Goal: Check status: Check status

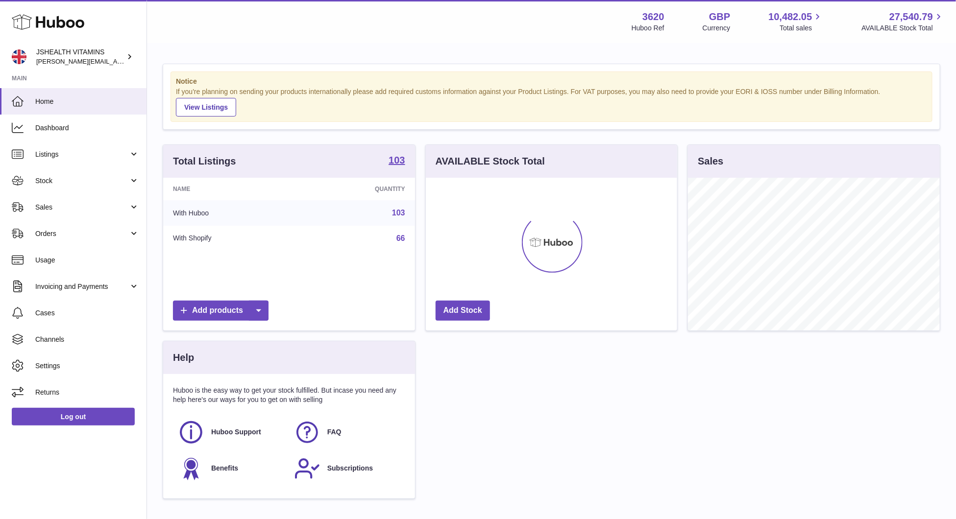
scroll to position [153, 252]
click at [56, 163] on link "Listings" at bounding box center [73, 154] width 146 height 26
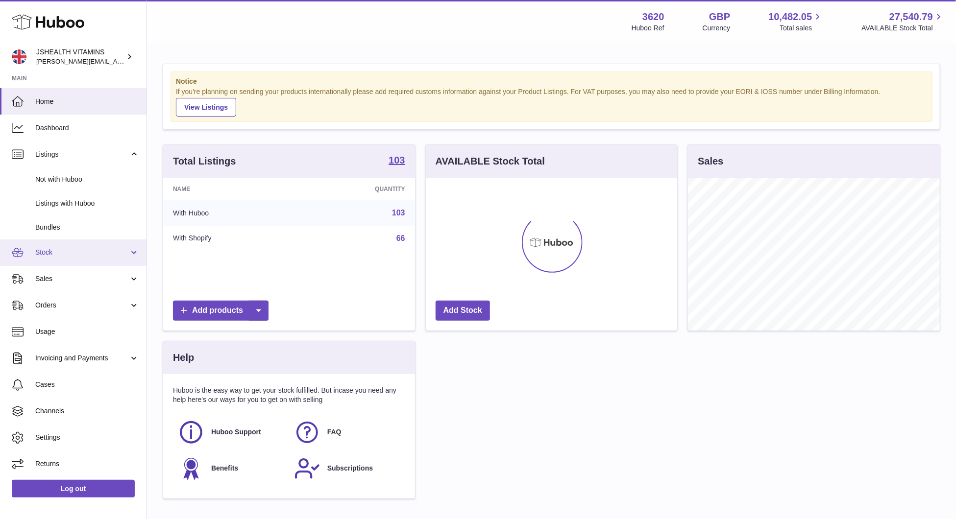
click at [50, 254] on span "Stock" at bounding box center [82, 252] width 94 height 9
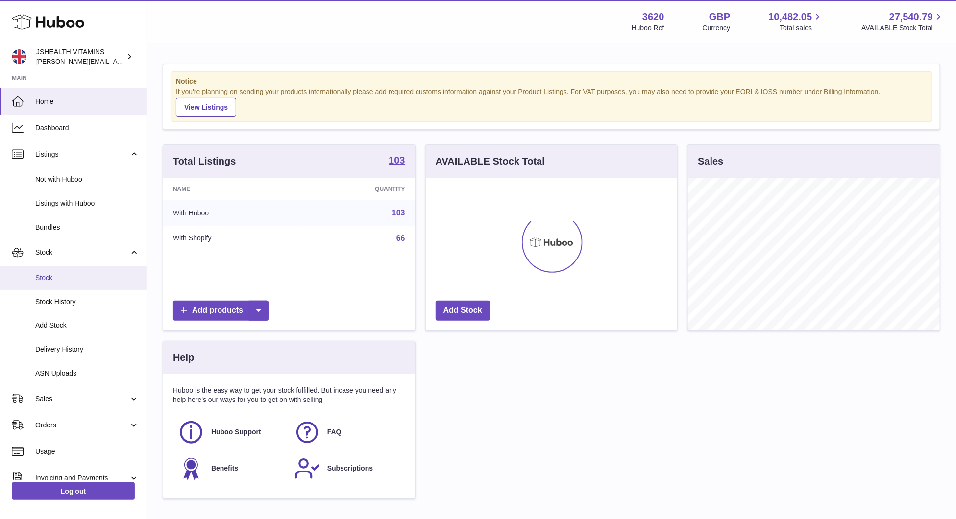
click at [51, 278] on span "Stock" at bounding box center [87, 277] width 104 height 9
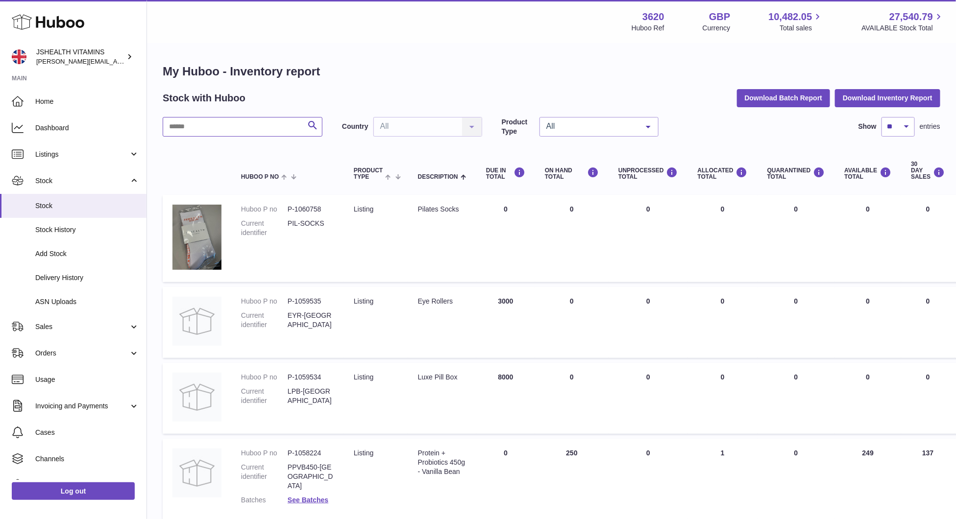
click at [269, 125] on input "text" at bounding box center [243, 127] width 160 height 20
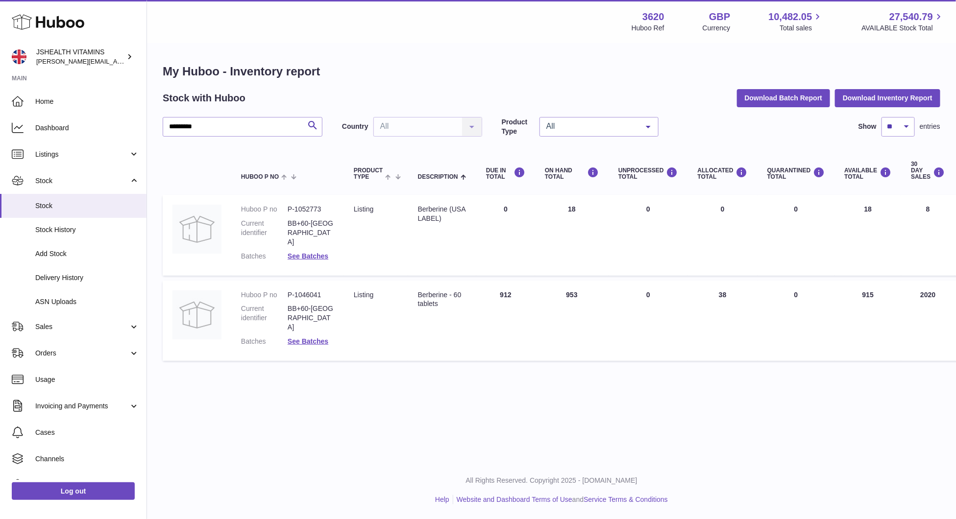
click at [307, 210] on dd "P-1052773" at bounding box center [311, 209] width 47 height 9
copy dd "1052773"
click at [301, 126] on input "*********" at bounding box center [243, 127] width 160 height 20
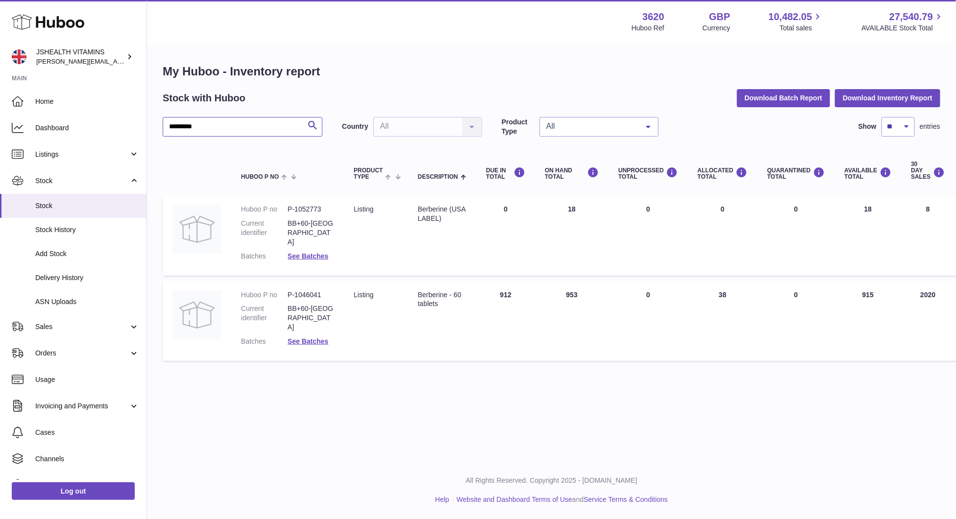
paste input "text"
type input "*******"
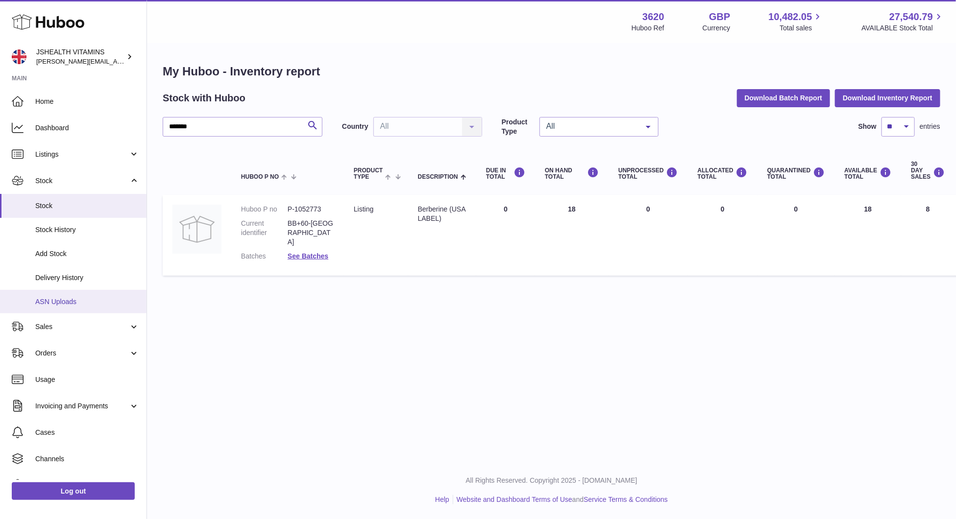
click at [79, 309] on link "ASN Uploads" at bounding box center [73, 302] width 146 height 24
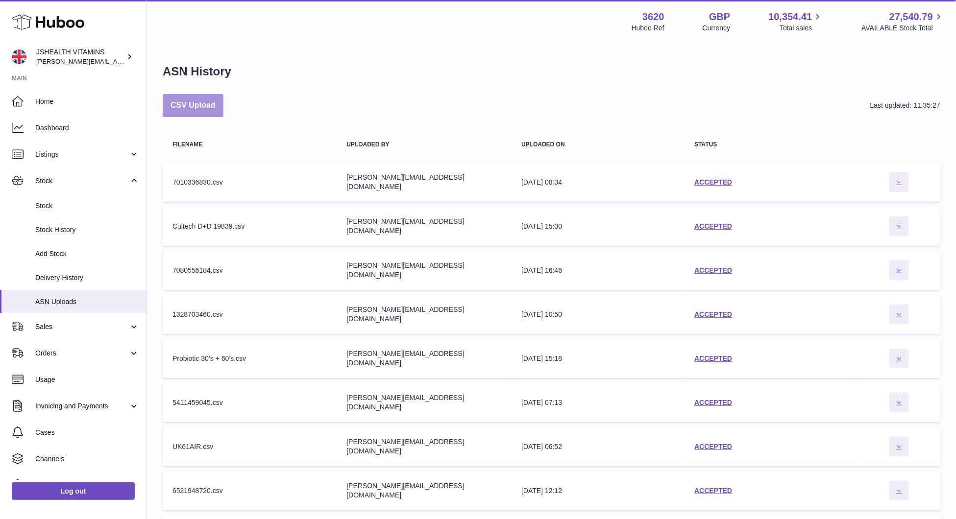
click at [197, 108] on button "CSV Upload" at bounding box center [193, 105] width 61 height 23
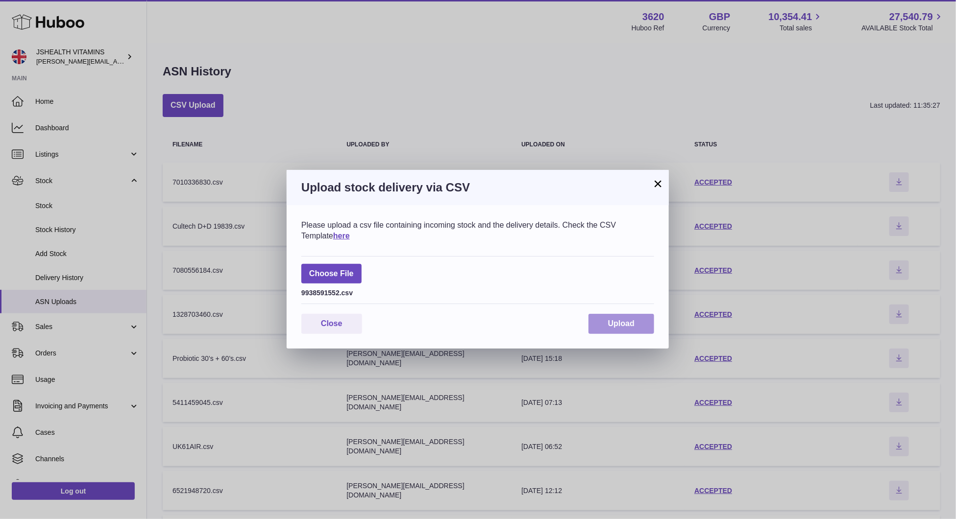
click at [622, 331] on button "Upload" at bounding box center [621, 324] width 66 height 20
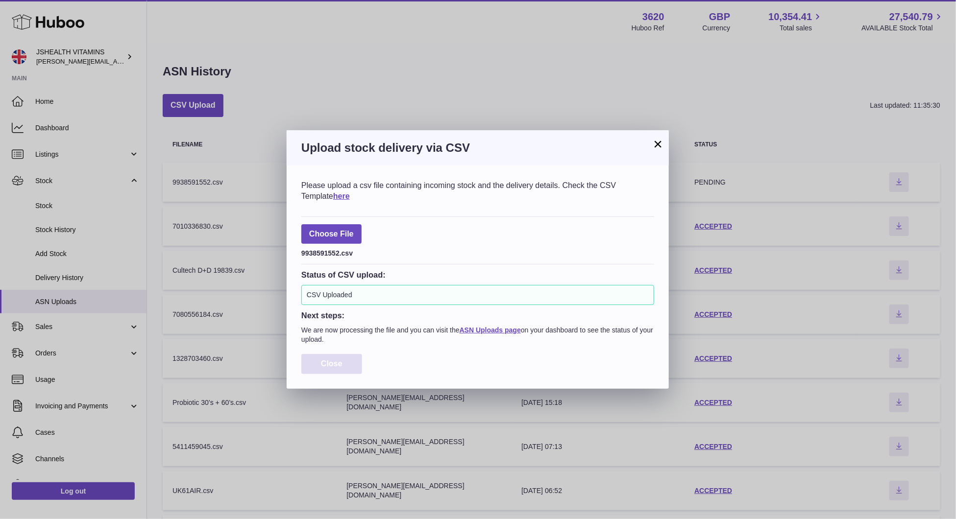
click at [351, 363] on button "Close" at bounding box center [331, 364] width 61 height 20
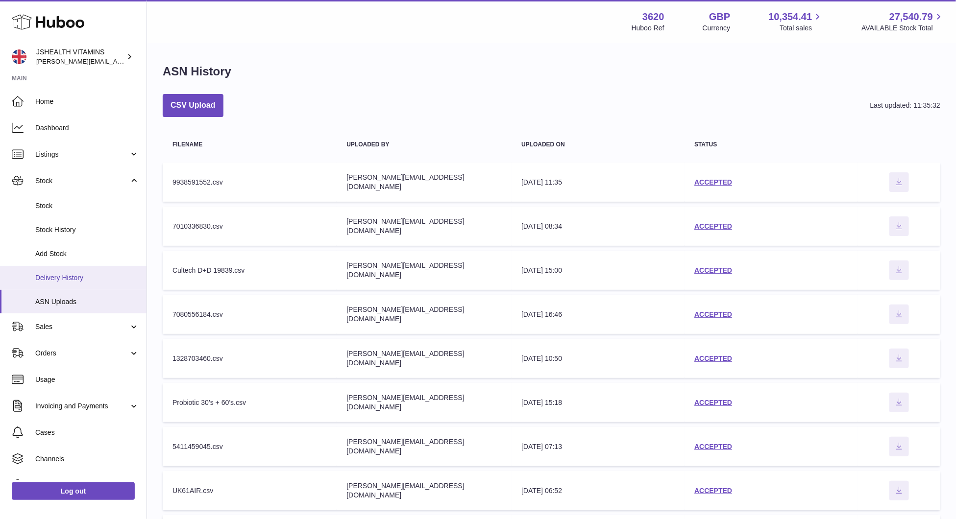
click at [67, 283] on link "Delivery History" at bounding box center [73, 278] width 146 height 24
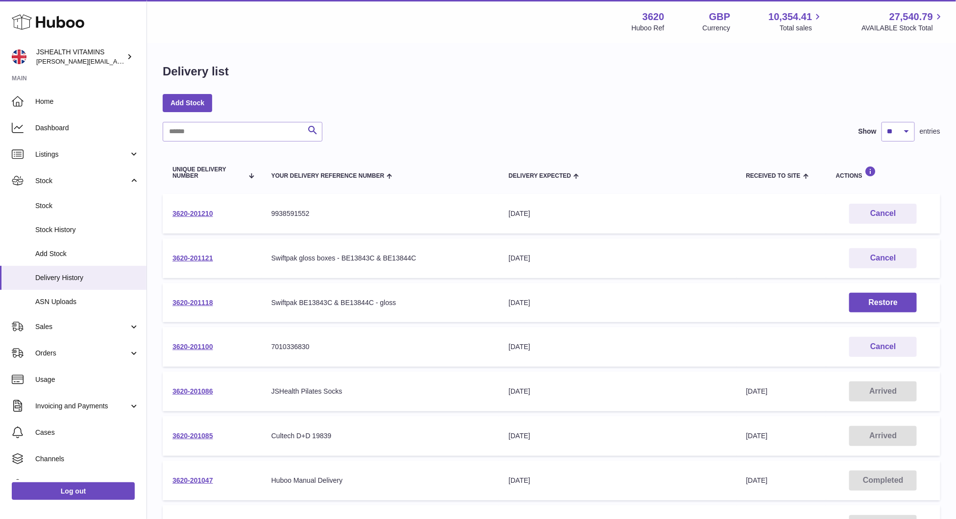
click at [200, 217] on td "3620-201210" at bounding box center [212, 214] width 99 height 40
click at [200, 212] on link "3620-201210" at bounding box center [192, 214] width 41 height 8
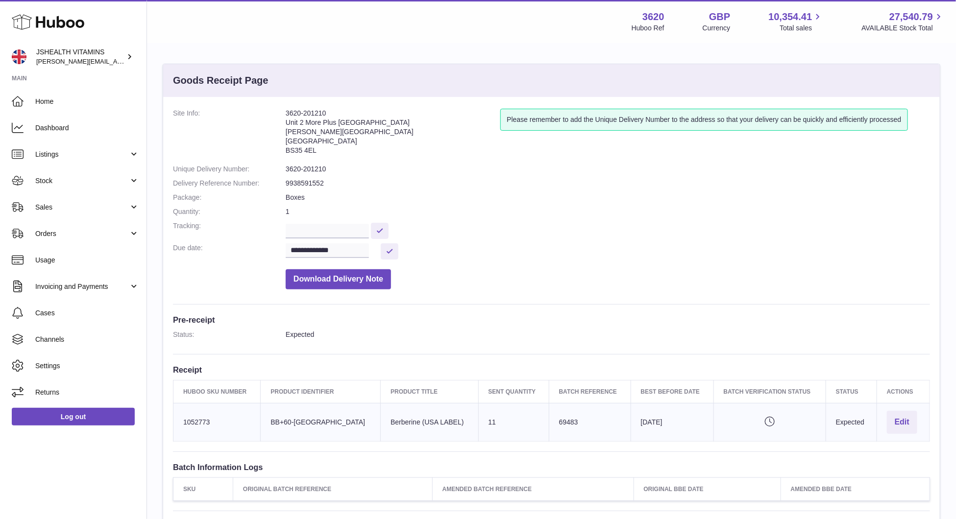
click at [299, 167] on dd "3620-201210" at bounding box center [608, 169] width 644 height 9
copy dl "3620-201210"
click at [185, 418] on td "Huboo SKU Number 1052773" at bounding box center [216, 422] width 87 height 38
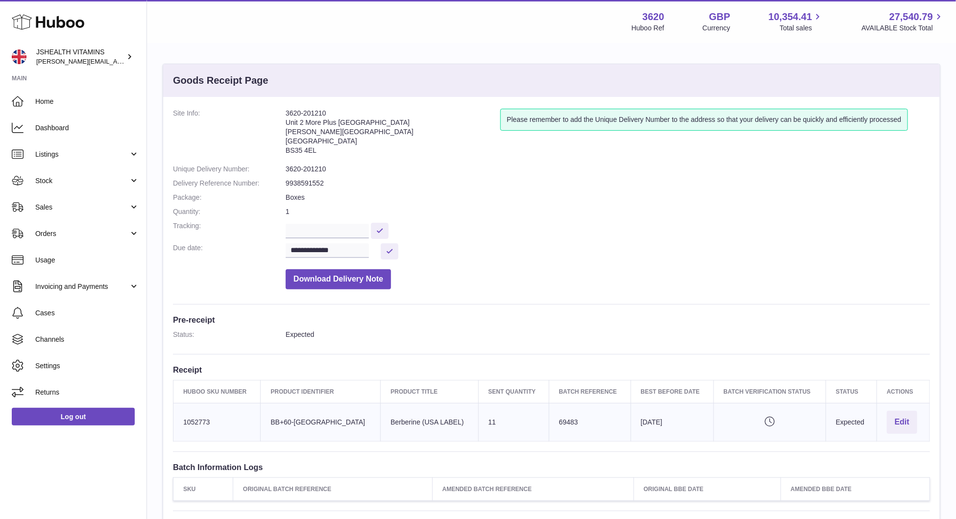
click at [185, 418] on td "Huboo SKU Number 1052773" at bounding box center [216, 422] width 87 height 38
copy td "1052773"
click at [326, 232] on input "text" at bounding box center [327, 231] width 83 height 15
paste input "**********"
type input "**********"
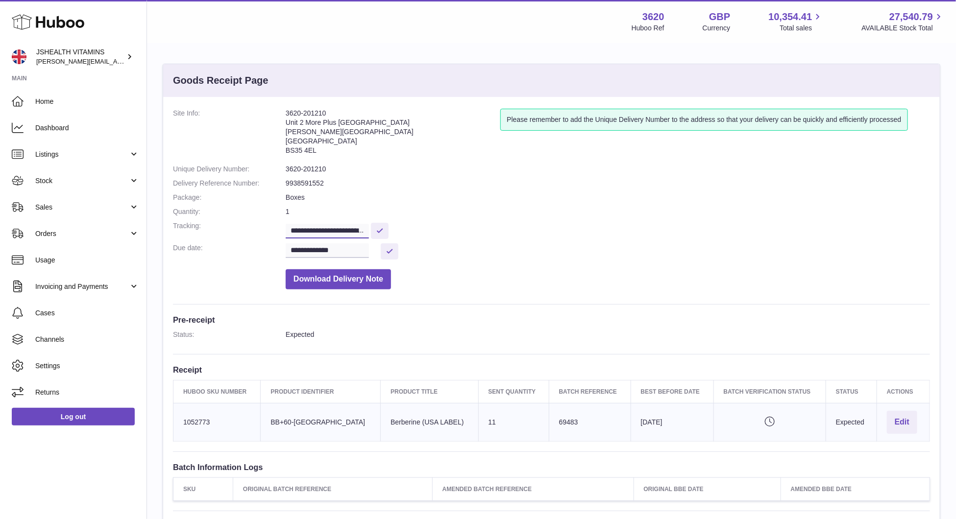
scroll to position [0, 93]
click at [326, 232] on input "**********" at bounding box center [329, 231] width 86 height 15
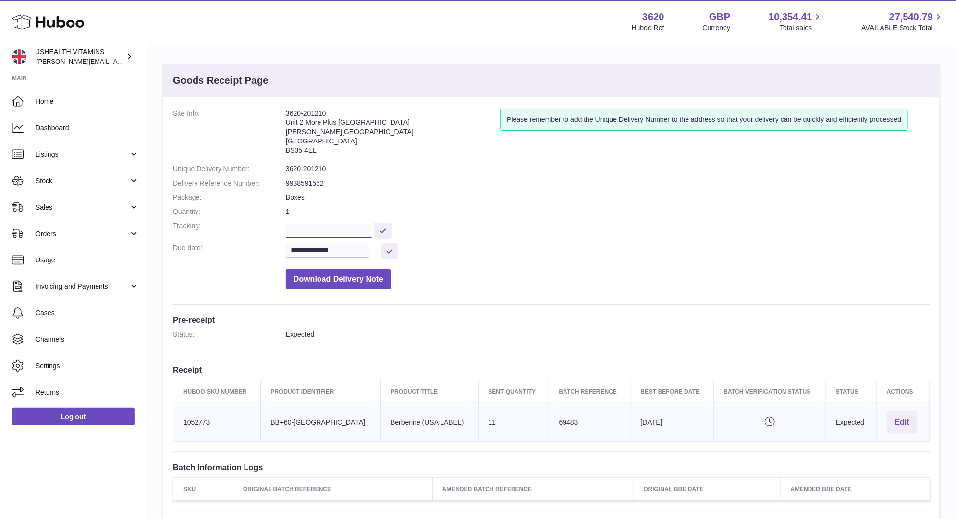
paste input "**********"
type input "**********"
click at [380, 231] on button at bounding box center [383, 231] width 18 height 16
click at [89, 197] on link "Sales" at bounding box center [73, 207] width 146 height 26
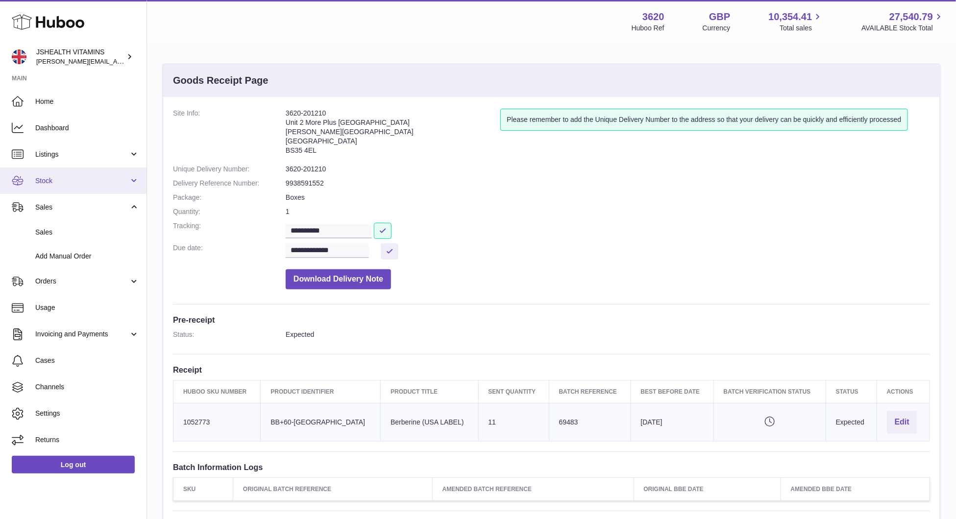
click at [88, 175] on link "Stock" at bounding box center [73, 181] width 146 height 26
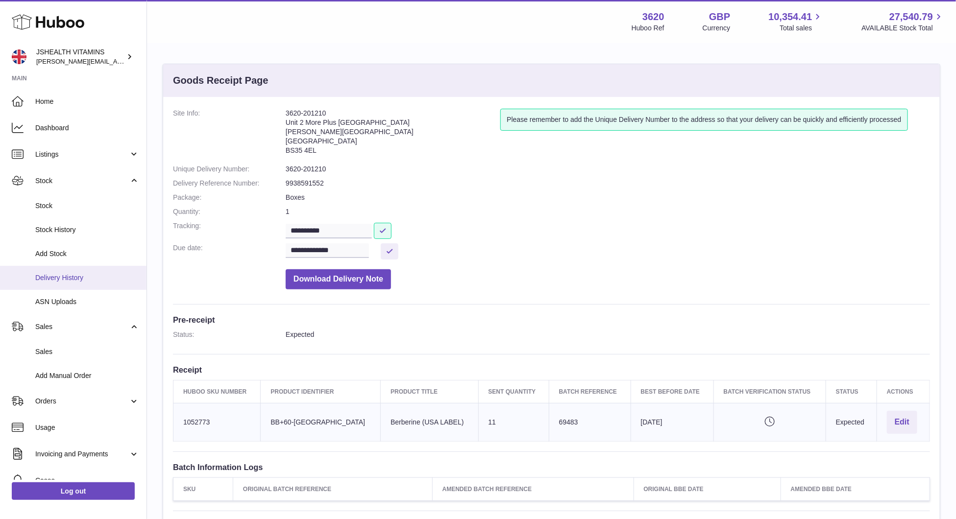
click at [89, 284] on link "Delivery History" at bounding box center [73, 278] width 146 height 24
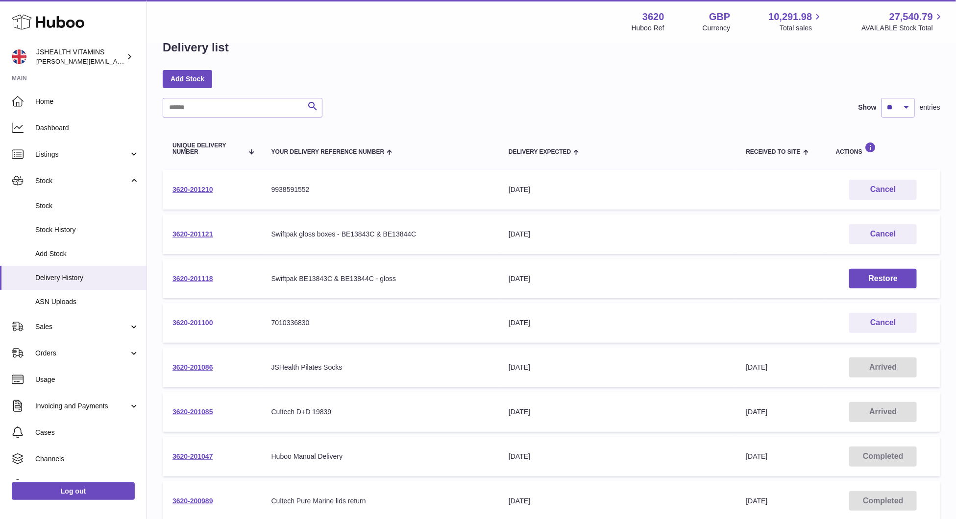
scroll to position [27, 0]
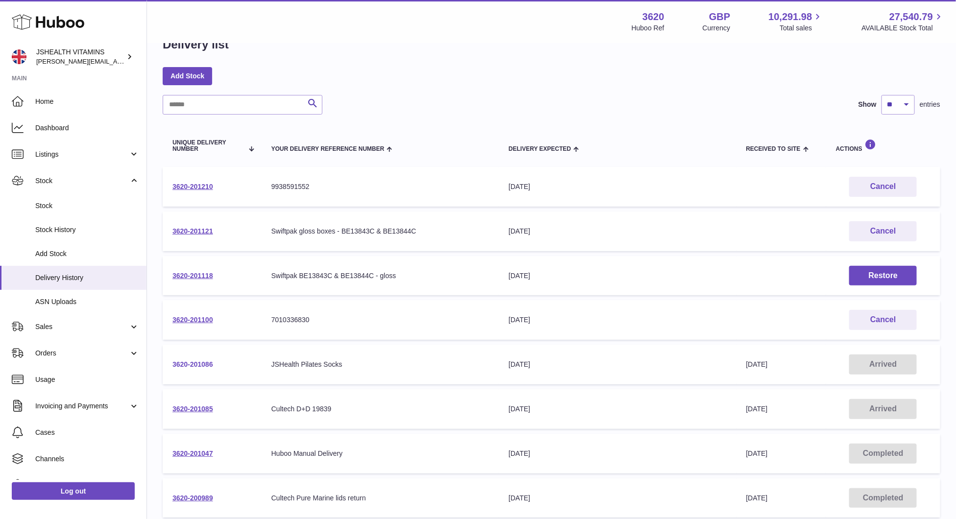
click at [190, 361] on link "3620-201086" at bounding box center [192, 365] width 41 height 8
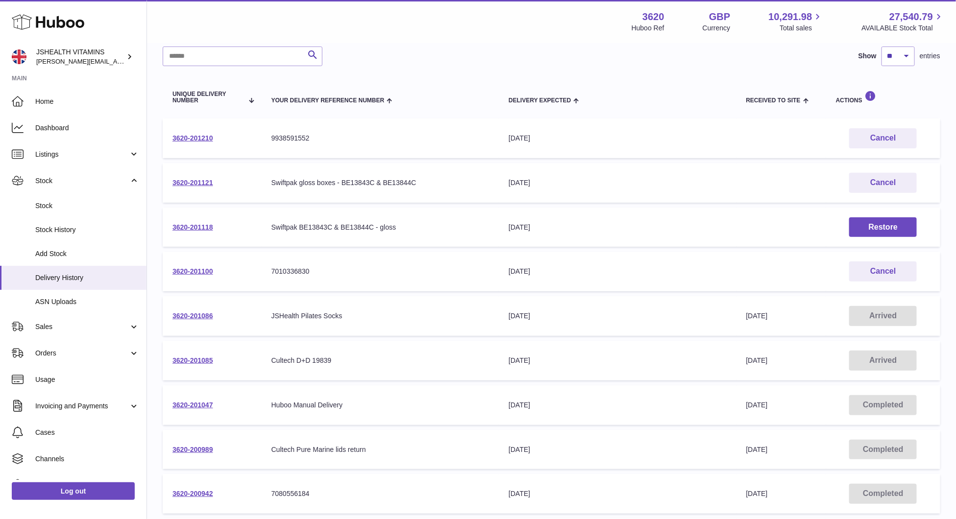
scroll to position [86, 0]
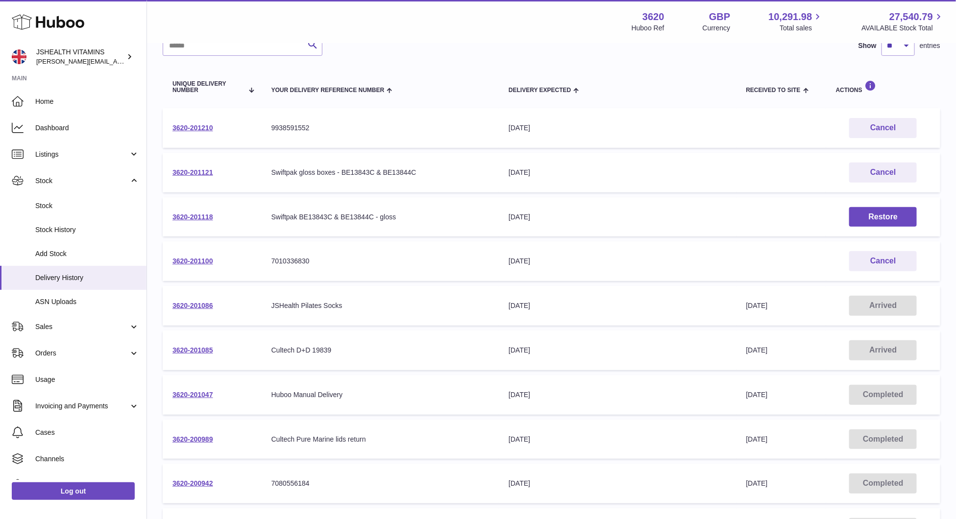
click at [111, 502] on div "Log out" at bounding box center [73, 497] width 146 height 35
click at [111, 487] on link "Log out" at bounding box center [73, 491] width 123 height 18
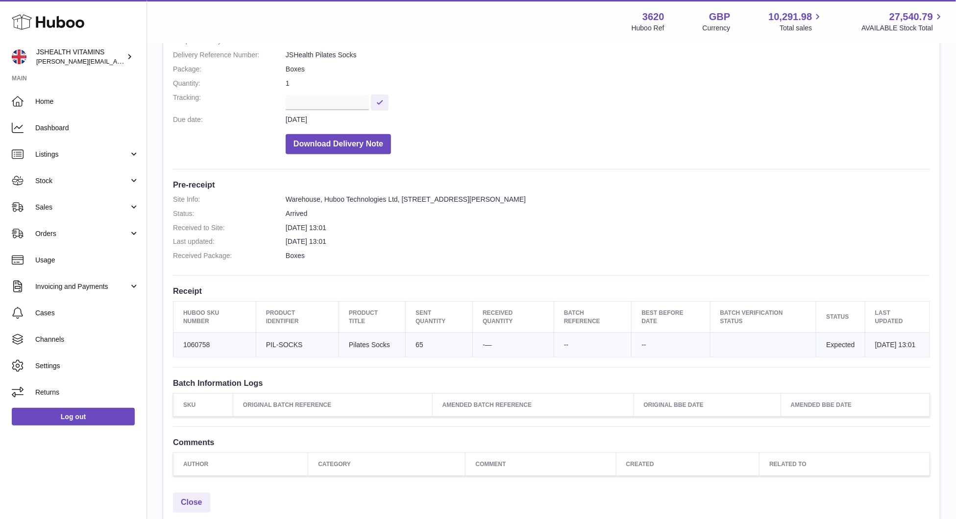
scroll to position [147, 0]
